Goal: Complete application form: Complete application form

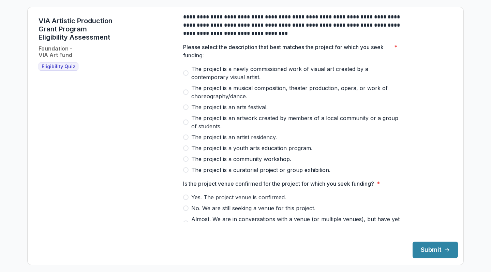
scroll to position [14, 0]
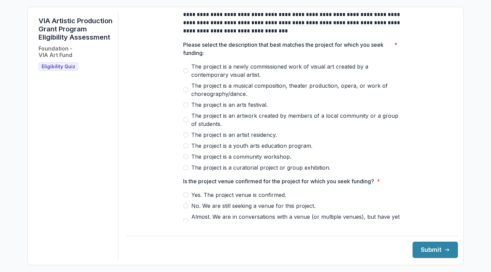
drag, startPoint x: 261, startPoint y: 80, endPoint x: 209, endPoint y: 74, distance: 51.9
click at [209, 74] on span "The project is a newly commissioned work of visual art created by a contemporar…" at bounding box center [296, 70] width 210 height 16
drag, startPoint x: 193, startPoint y: 71, endPoint x: 258, endPoint y: 76, distance: 65.0
click at [260, 77] on span "The project is a newly commissioned work of visual art created by a contemporar…" at bounding box center [296, 70] width 210 height 16
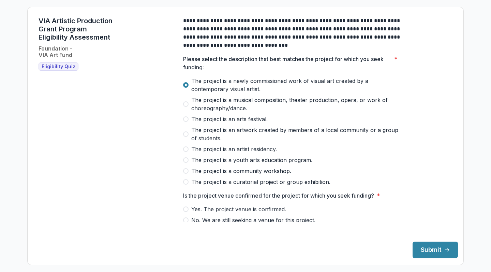
scroll to position [0, 0]
drag, startPoint x: 192, startPoint y: 85, endPoint x: 246, endPoint y: 94, distance: 54.1
click at [246, 93] on span "The project is a newly commissioned work of visual art created by a contemporar…" at bounding box center [296, 85] width 210 height 16
click at [235, 112] on span "The project is a musical composition, theater production, opera, or work of cho…" at bounding box center [296, 104] width 210 height 16
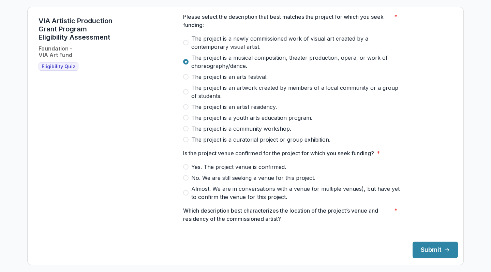
scroll to position [47, 0]
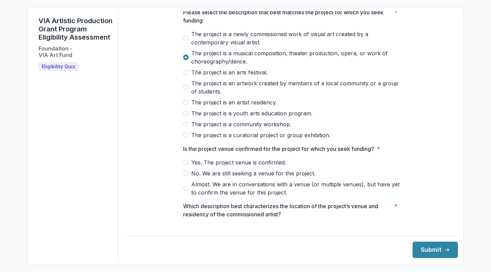
click at [237, 166] on span "Yes. The project venue is confirmed." at bounding box center [238, 162] width 95 height 8
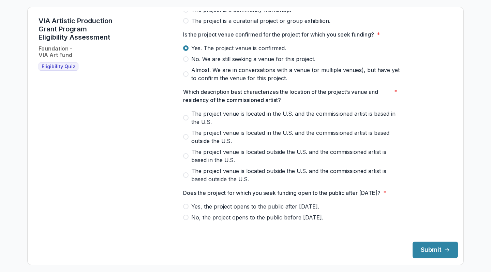
scroll to position [192, 0]
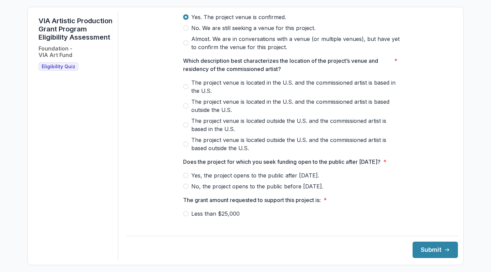
click at [218, 91] on span "The project venue is located in the U.S. and the commissioned artist is based i…" at bounding box center [296, 86] width 210 height 16
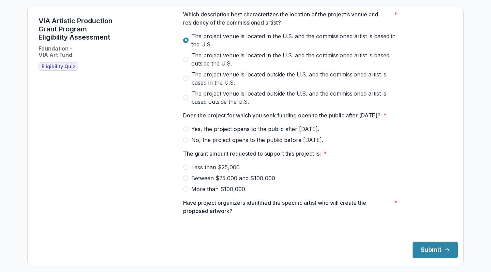
scroll to position [240, 0]
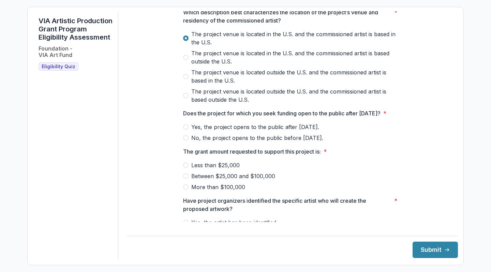
click at [212, 131] on span "Yes, the project opens to the public after [DATE]." at bounding box center [255, 127] width 128 height 8
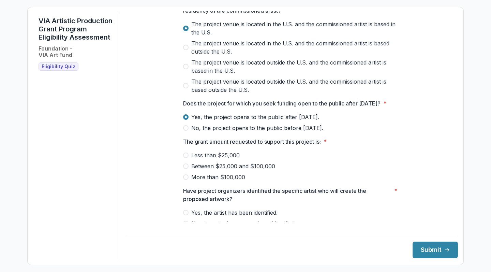
scroll to position [251, 0]
click at [209, 170] on span "Between $25,000 and $100,000" at bounding box center [233, 166] width 84 height 8
click at [422, 250] on button "Submit" at bounding box center [435, 249] width 45 height 16
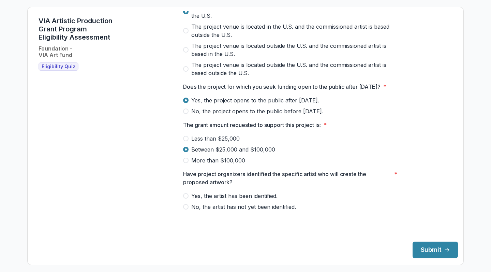
scroll to position [275, 0]
click at [267, 200] on span "Yes, the artist has been identified." at bounding box center [234, 196] width 86 height 8
click at [414, 252] on button "Submit" at bounding box center [435, 249] width 45 height 16
